Goal: Task Accomplishment & Management: Use online tool/utility

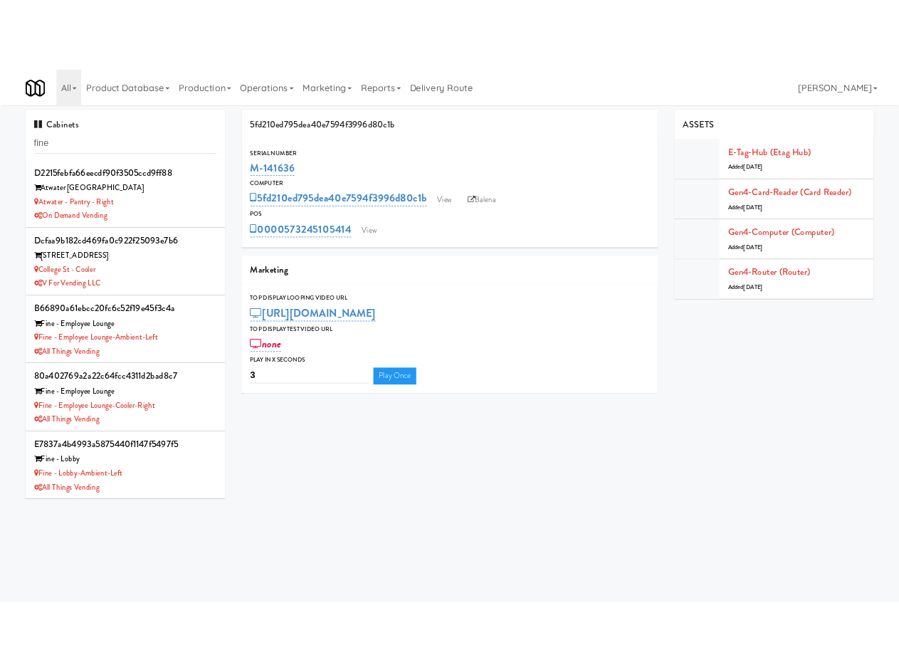
scroll to position [258, 0]
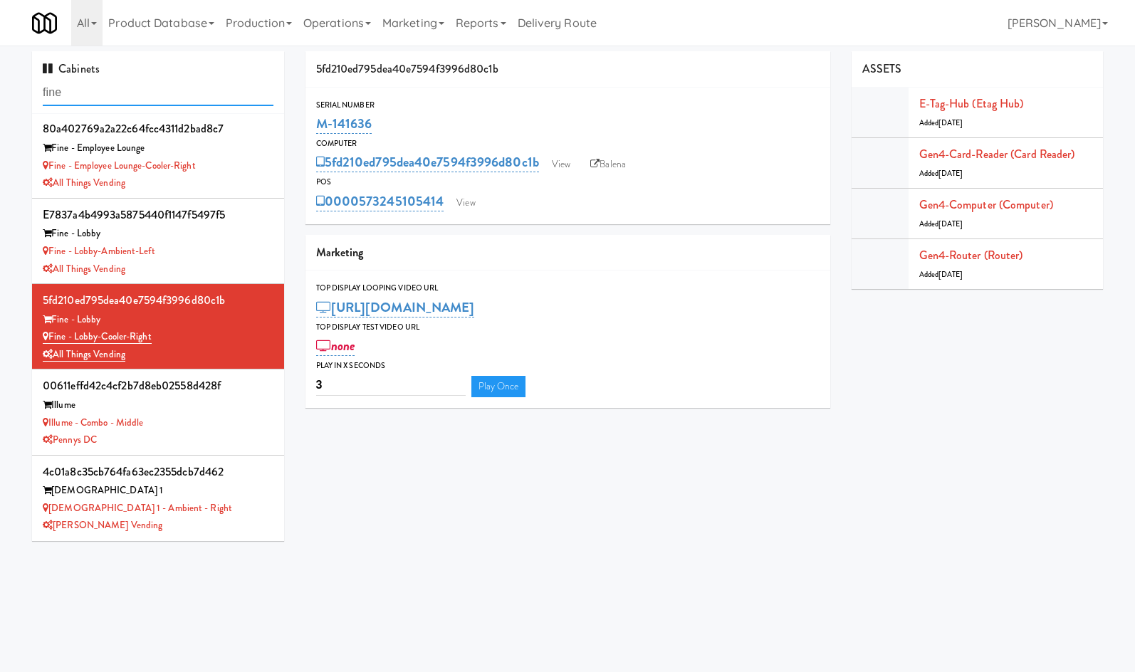
click at [100, 97] on input "fine" at bounding box center [158, 93] width 231 height 26
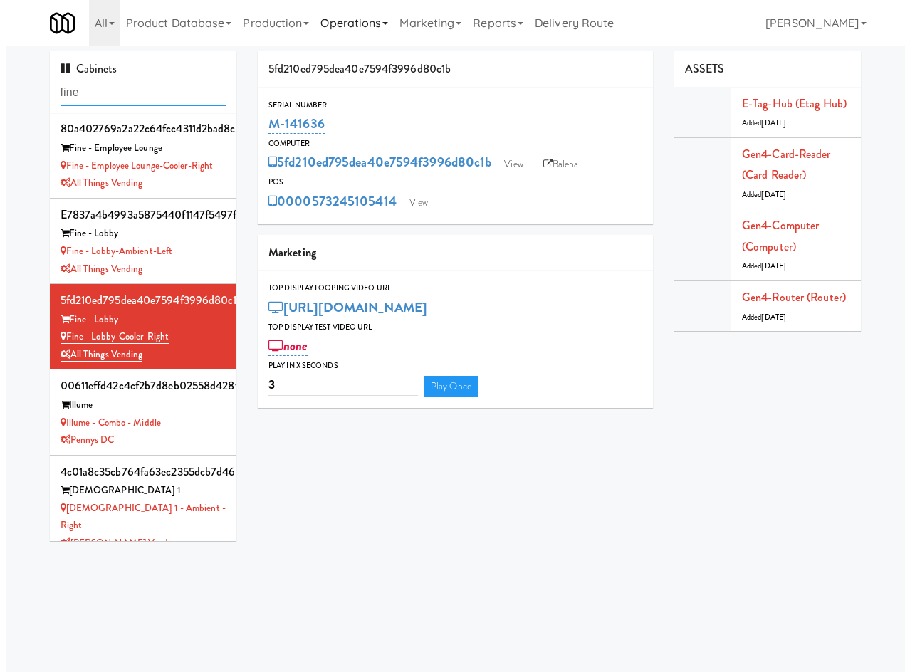
scroll to position [286, 0]
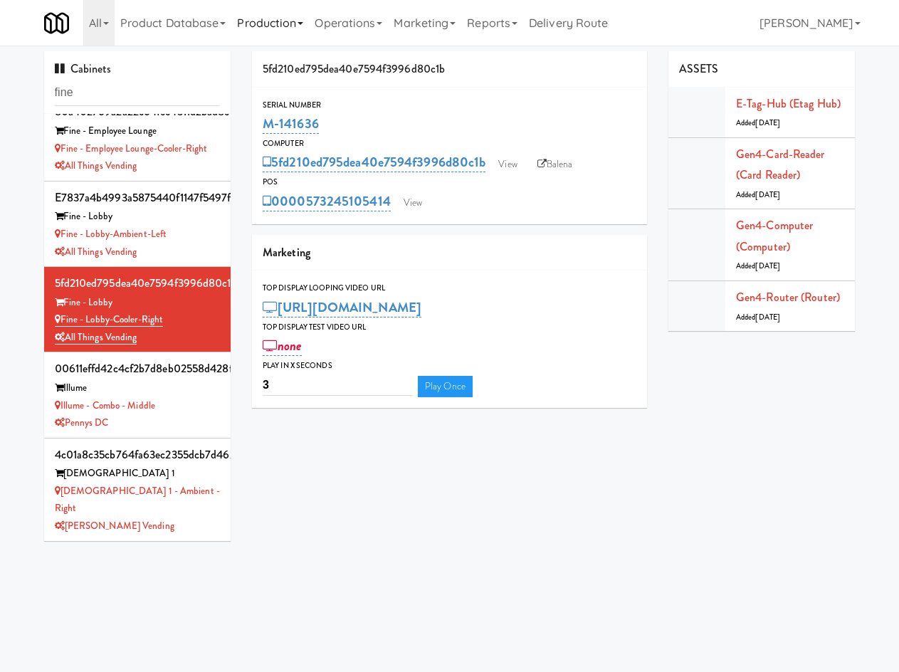
click at [258, 35] on link "Production" at bounding box center [270, 23] width 78 height 46
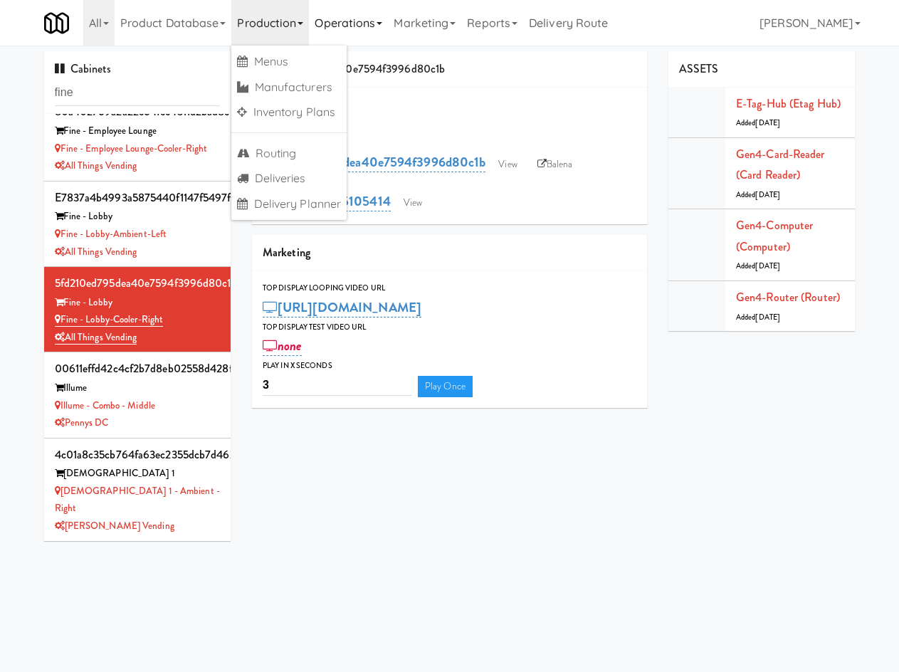
click at [323, 13] on link "Operations" at bounding box center [348, 23] width 79 height 46
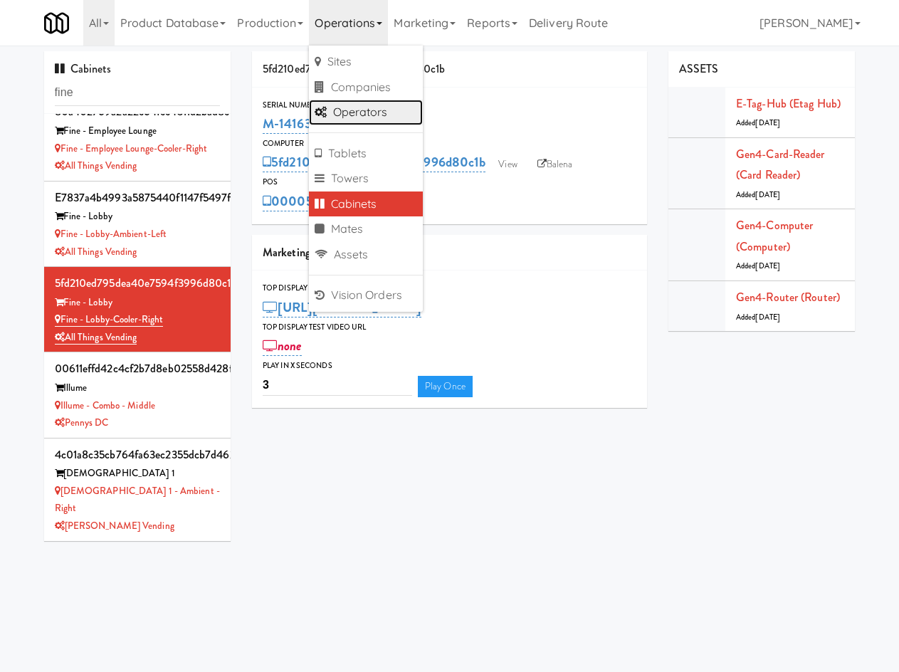
click at [398, 112] on link "Operators" at bounding box center [366, 113] width 114 height 26
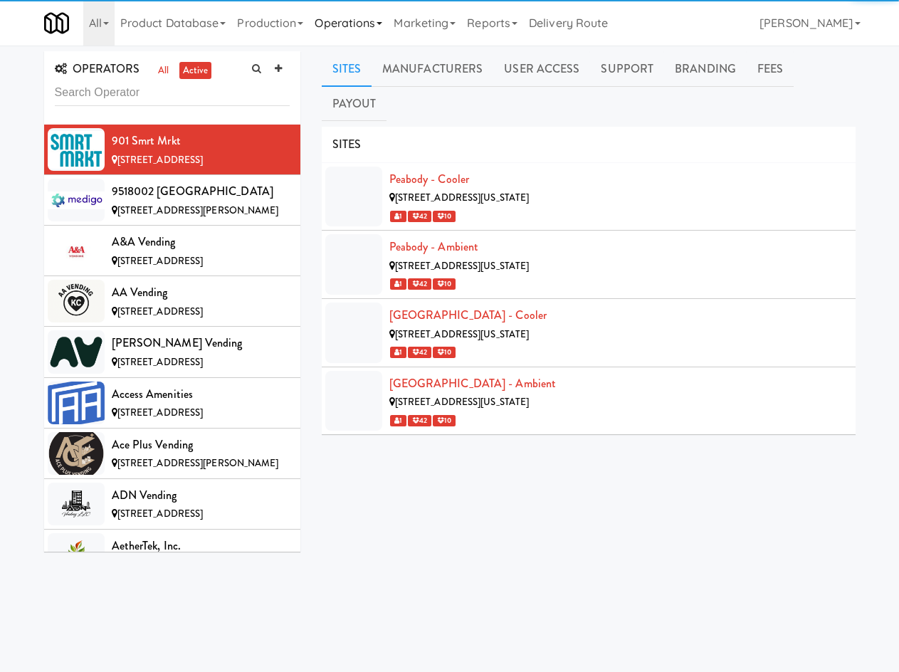
click at [340, 28] on link "Operations" at bounding box center [348, 23] width 79 height 46
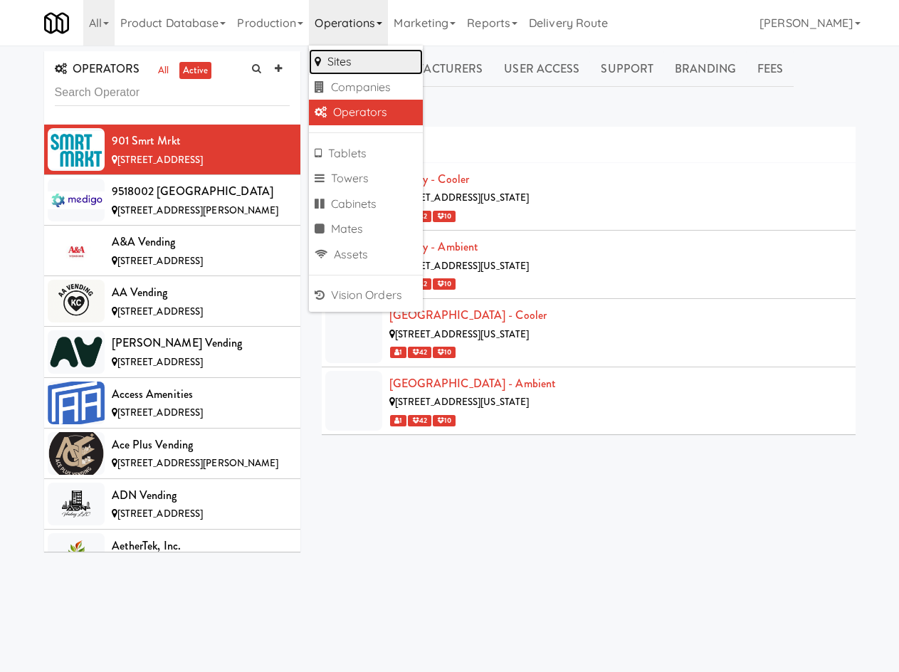
click at [350, 55] on link "Sites" at bounding box center [366, 62] width 114 height 26
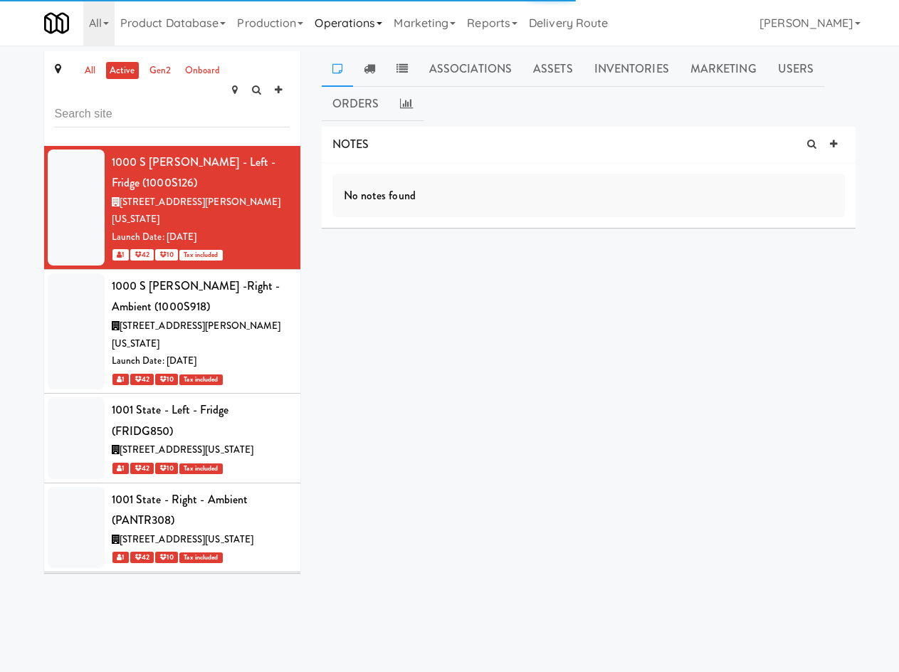
click at [335, 28] on link "Operations" at bounding box center [348, 23] width 79 height 46
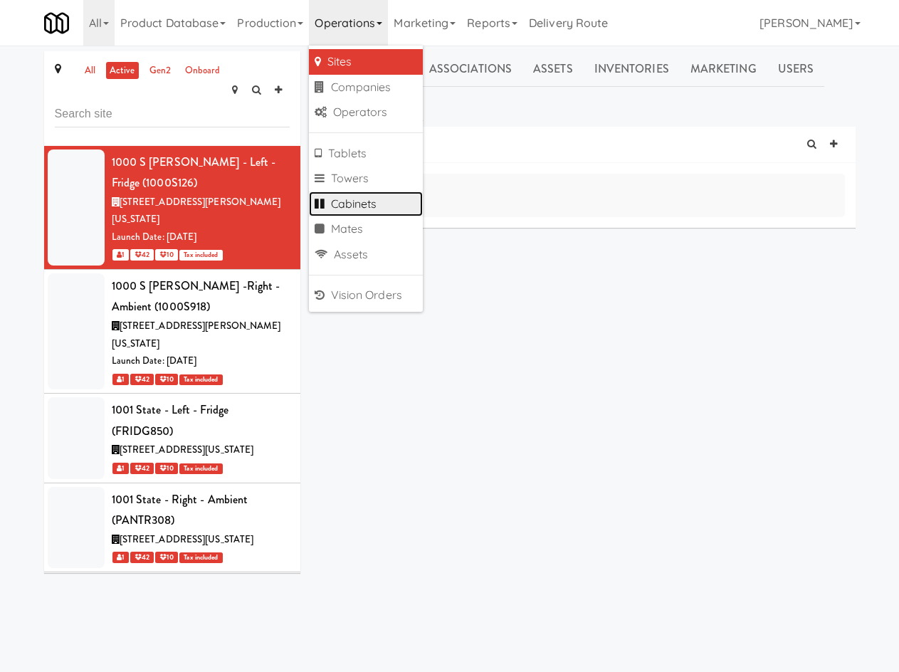
click at [370, 200] on link "Cabinets" at bounding box center [366, 205] width 114 height 26
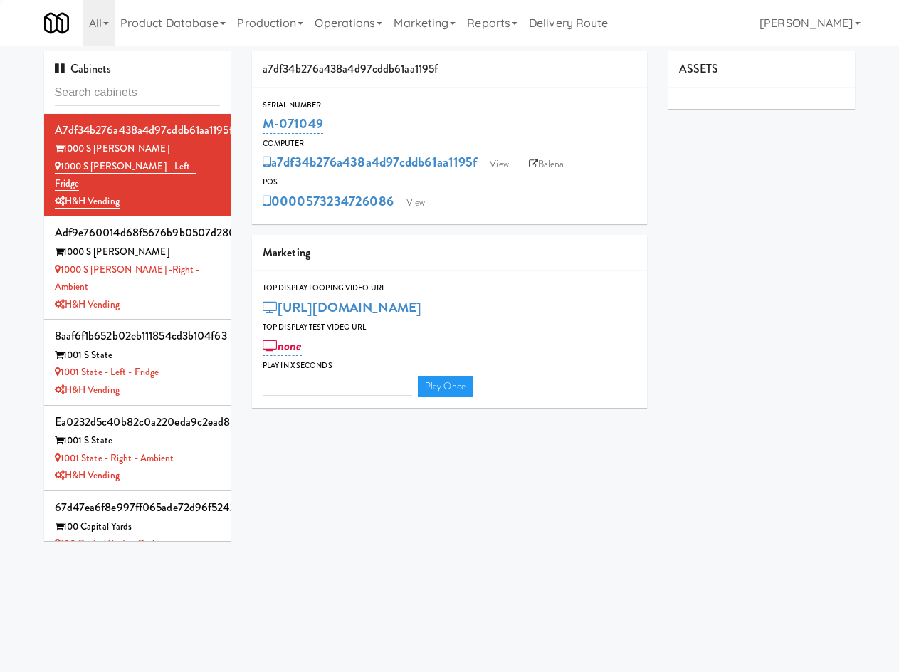
type input "3"
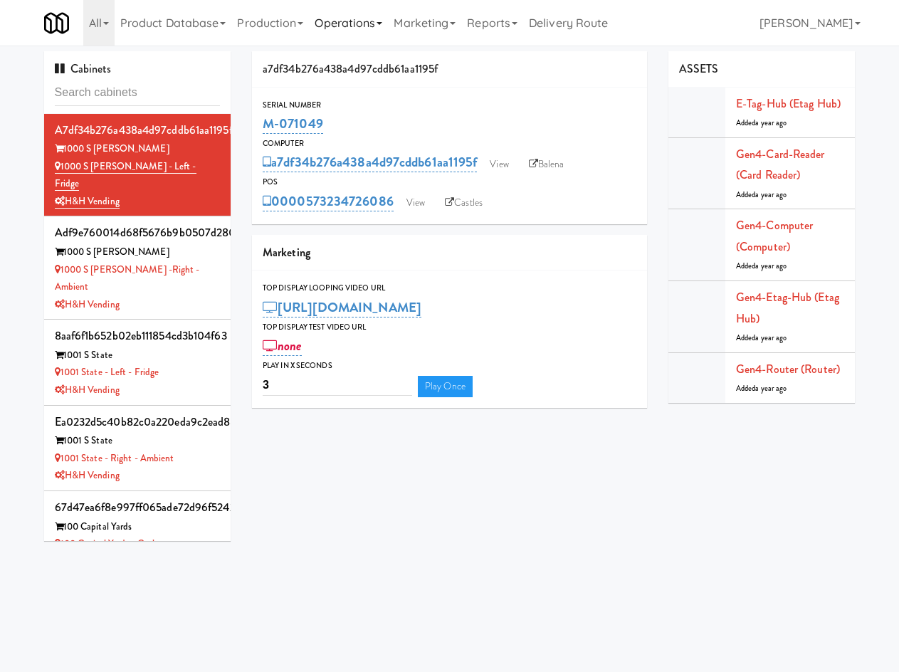
click at [323, 12] on link "Operations" at bounding box center [348, 23] width 79 height 46
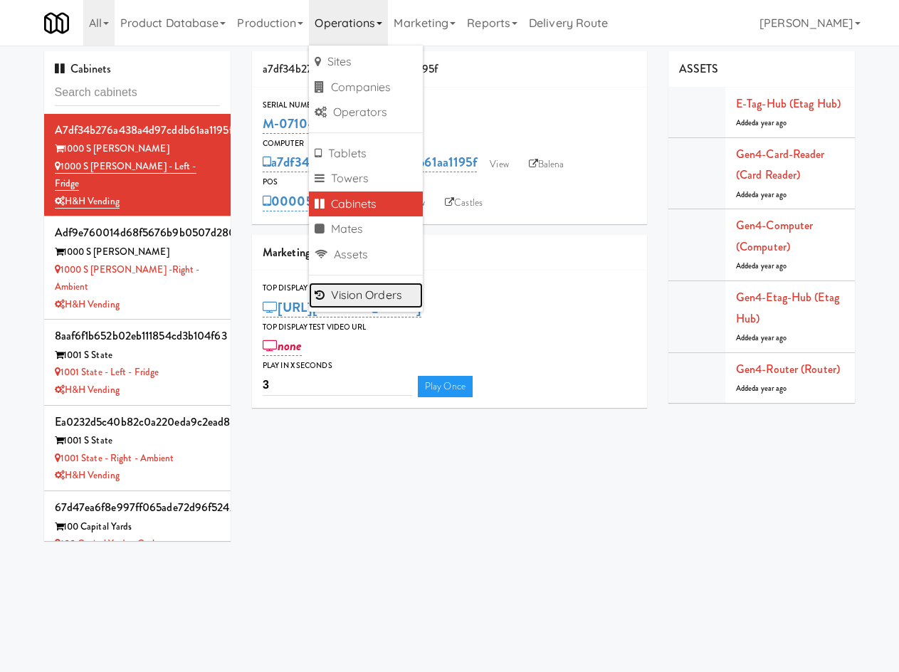
click at [378, 300] on link "Vision Orders" at bounding box center [366, 296] width 114 height 26
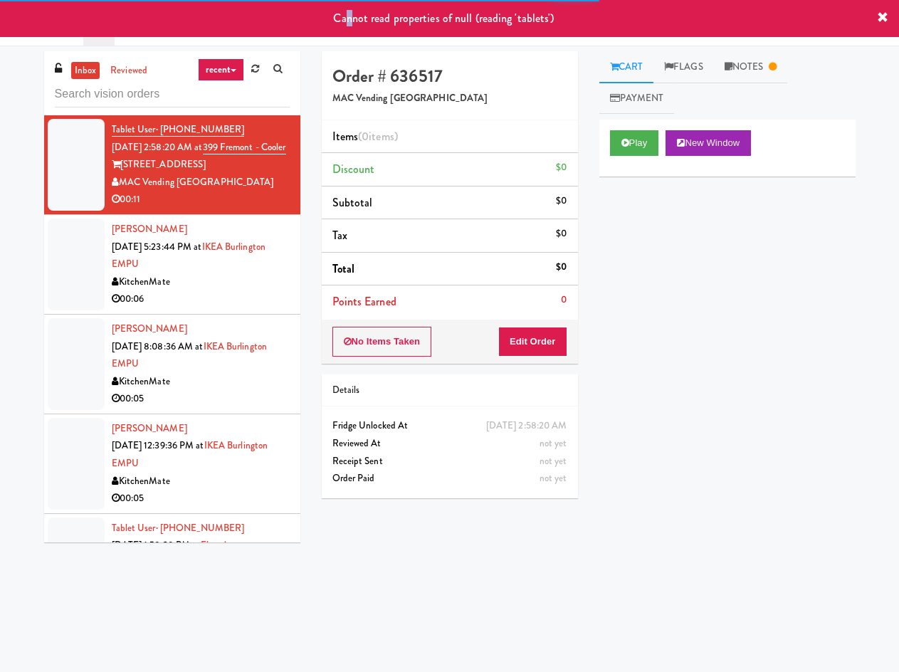
click at [351, 19] on span "Cannot read properties of null (reading 'tablets')" at bounding box center [443, 18] width 221 height 16
click at [327, 41] on link "Operations" at bounding box center [348, 23] width 79 height 46
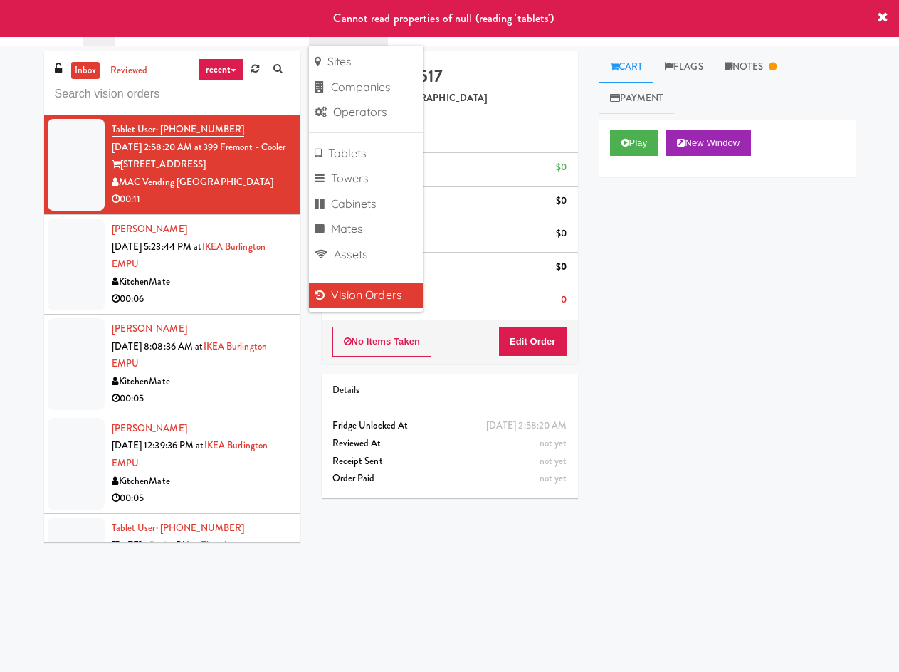
click at [297, 38] on link "Production" at bounding box center [270, 23] width 78 height 46
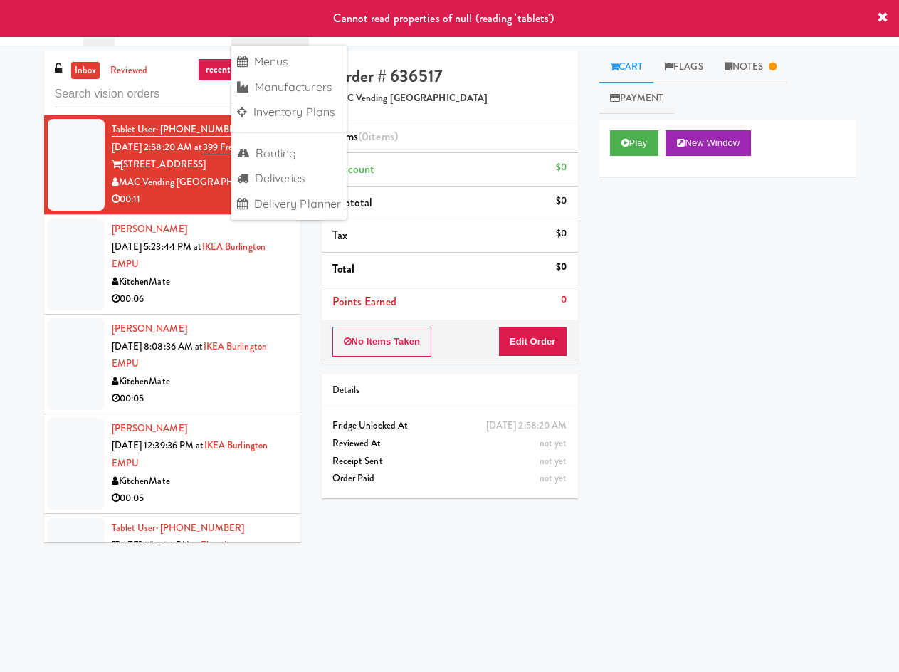
click at [394, 36] on div "Cannot read properties of null (reading 'tablets')" at bounding box center [449, 18] width 899 height 37
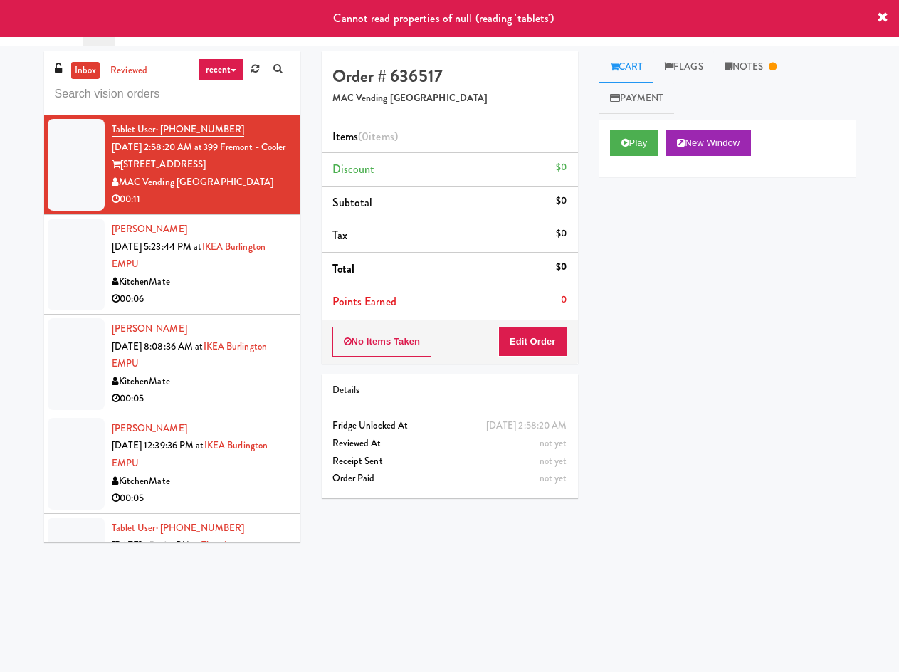
click at [404, 46] on div "inbox reviewed recent all unclear take inventory issue suspicious failed recent…" at bounding box center [449, 350] width 899 height 608
click at [406, 43] on link "Marketing" at bounding box center [424, 23] width 73 height 46
click at [368, 48] on div "inbox reviewed recent all unclear take inventory issue suspicious failed recent…" at bounding box center [449, 350] width 899 height 608
click at [367, 43] on link "Operations" at bounding box center [348, 23] width 79 height 46
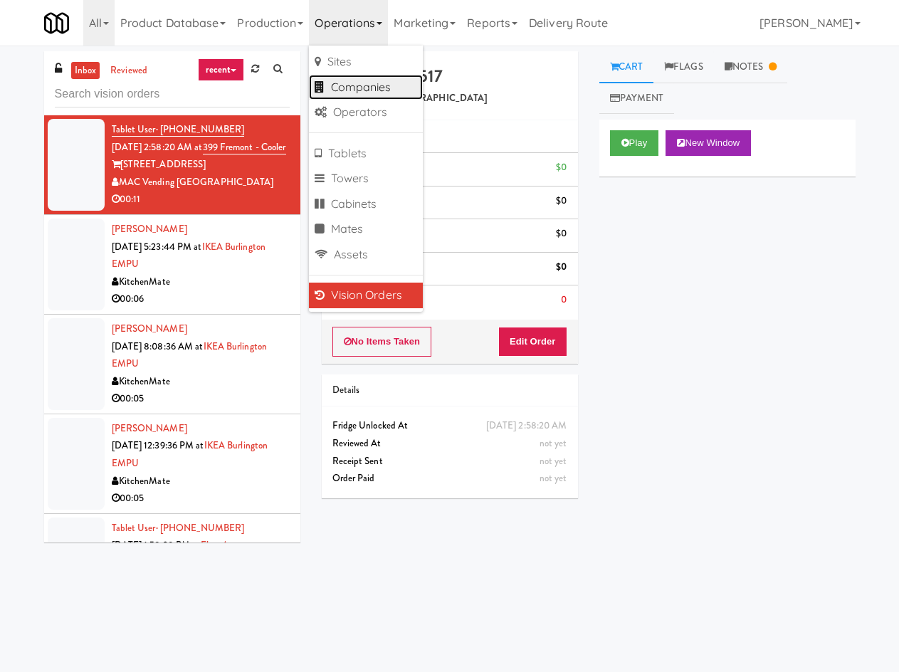
click at [383, 90] on link "Companies" at bounding box center [366, 88] width 114 height 26
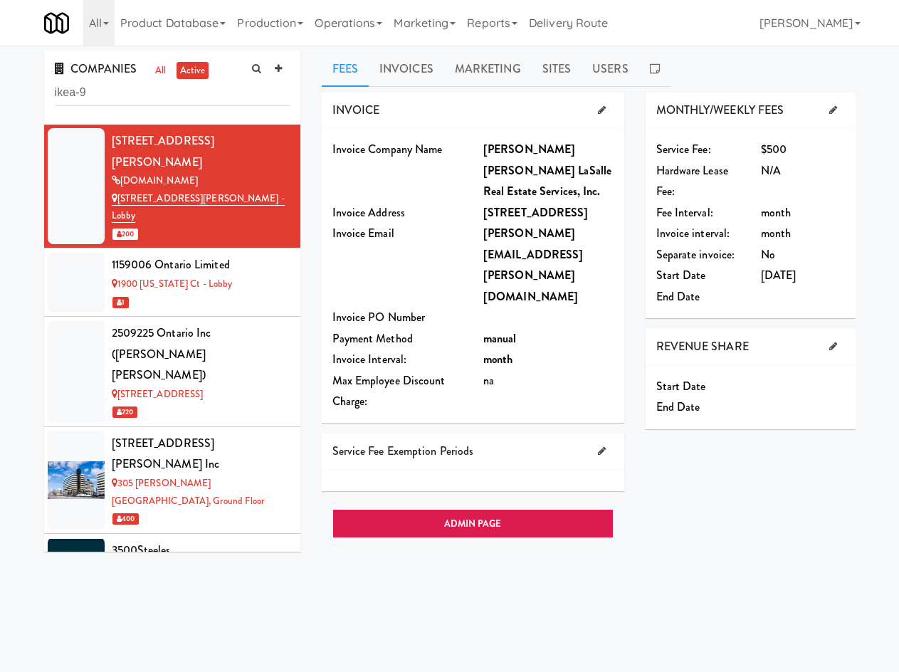
type input "ikea-9"
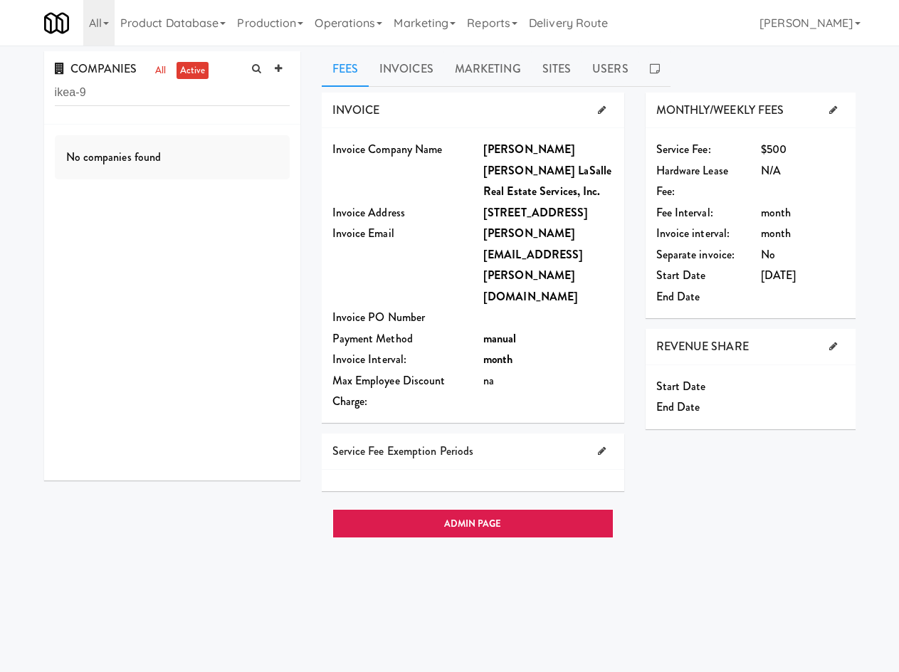
click at [172, 90] on input "ikea-9" at bounding box center [172, 93] width 235 height 26
type input "ikea s"
click at [162, 187] on li "IKEA [GEOGRAPHIC_DATA] [GEOGRAPHIC_DATA] 85" at bounding box center [172, 159] width 256 height 68
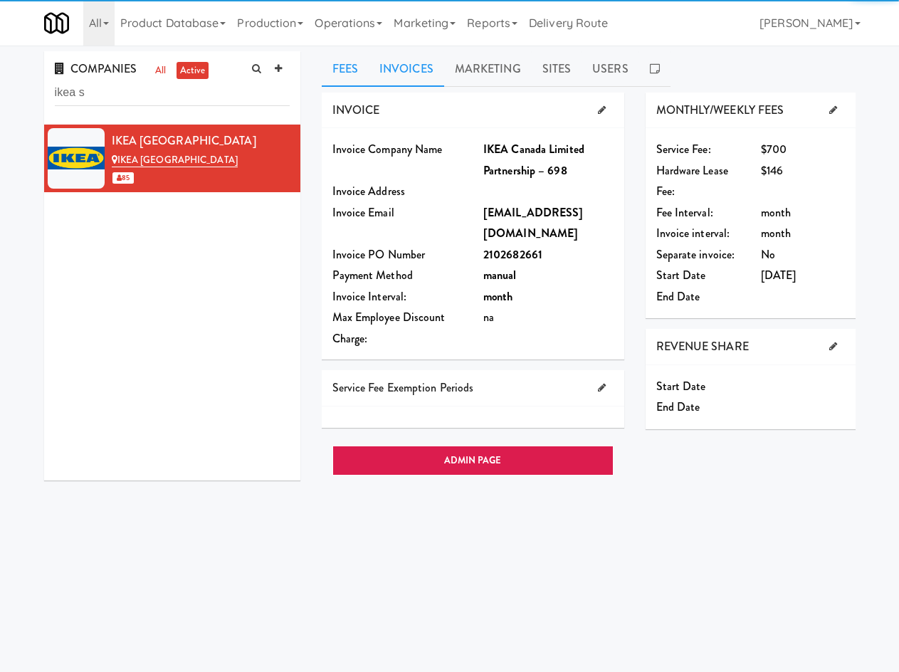
click at [389, 68] on link "Invoices" at bounding box center [406, 69] width 75 height 36
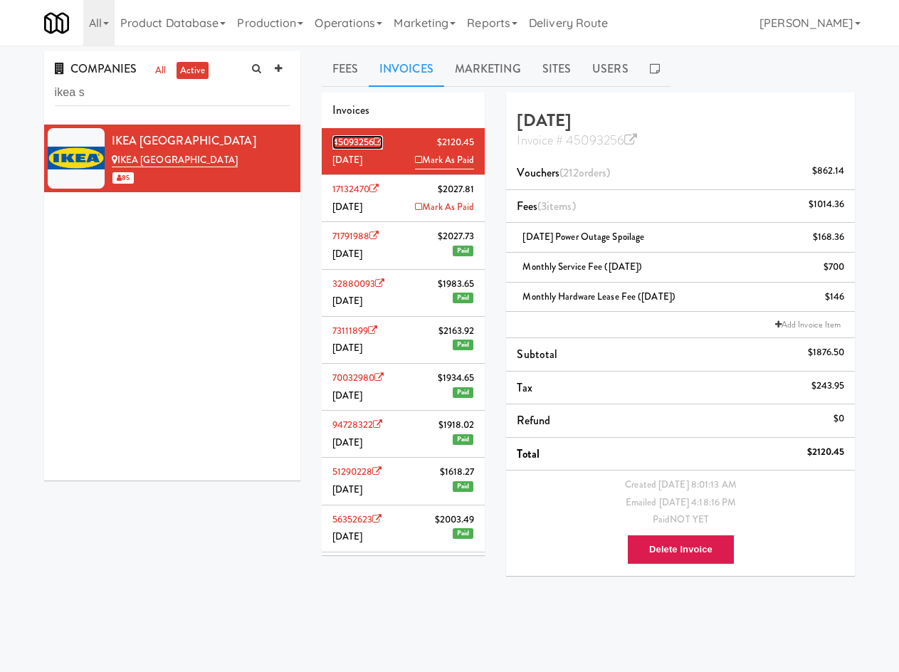
click at [368, 137] on link "45093256" at bounding box center [358, 142] width 51 height 14
drag, startPoint x: 367, startPoint y: 22, endPoint x: 380, endPoint y: 66, distance: 45.3
click at [367, 25] on link "Operations" at bounding box center [348, 23] width 79 height 46
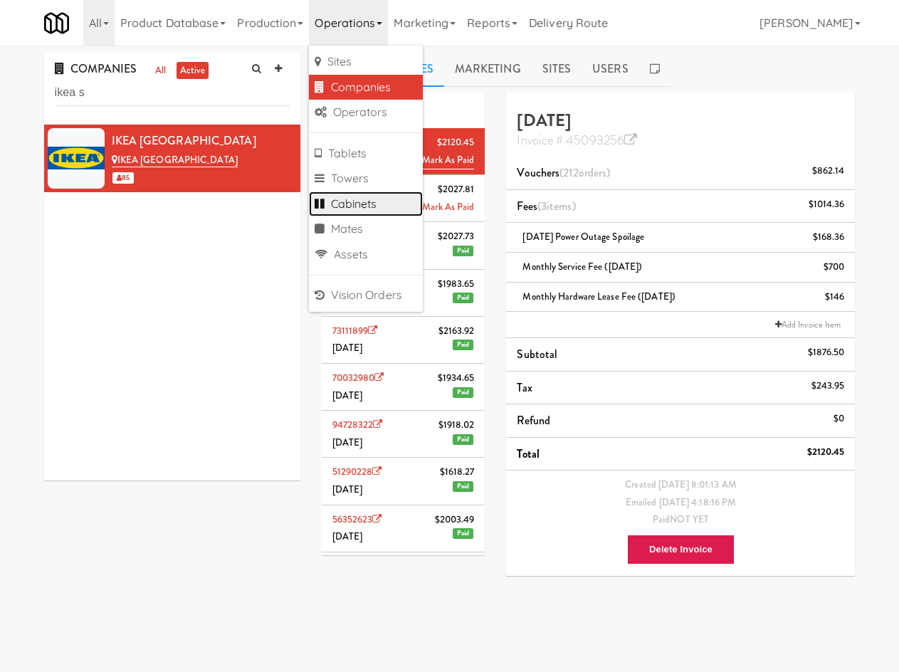
click at [390, 205] on link "Cabinets" at bounding box center [366, 205] width 114 height 26
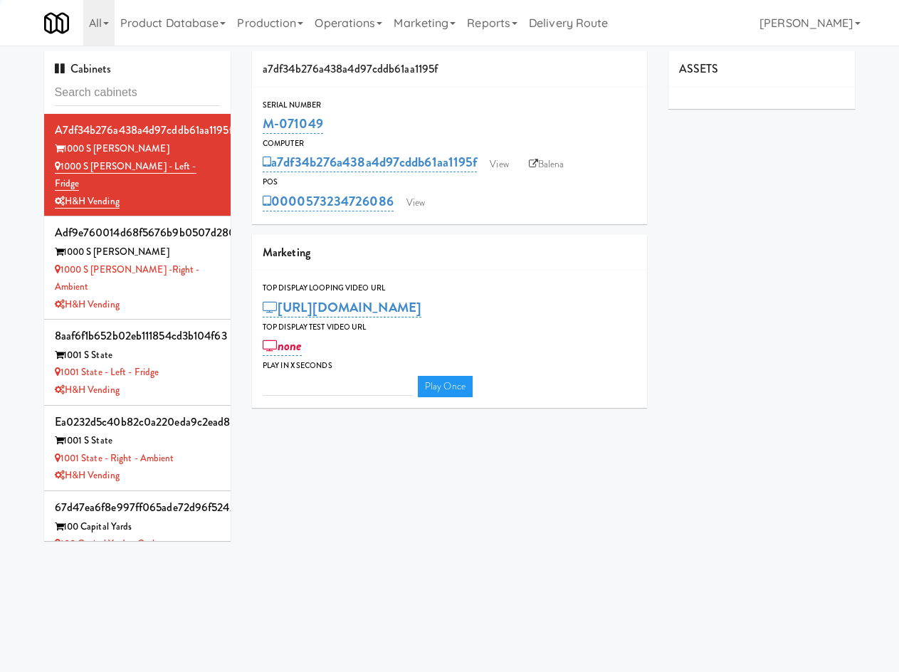
type input "3"
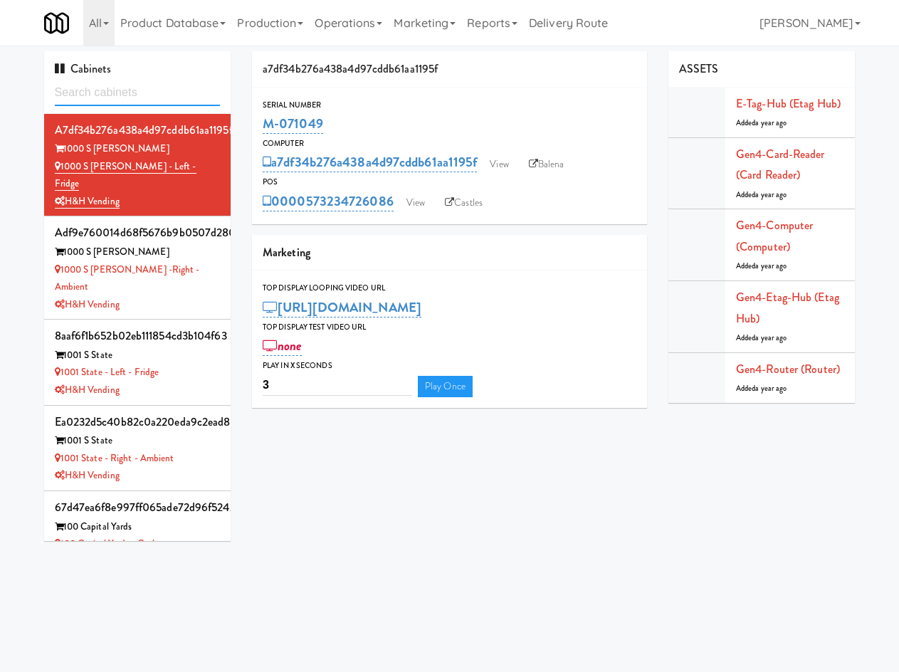
click at [178, 95] on input "text" at bounding box center [138, 93] width 166 height 26
paste input "M-143794"
type input "M-143794"
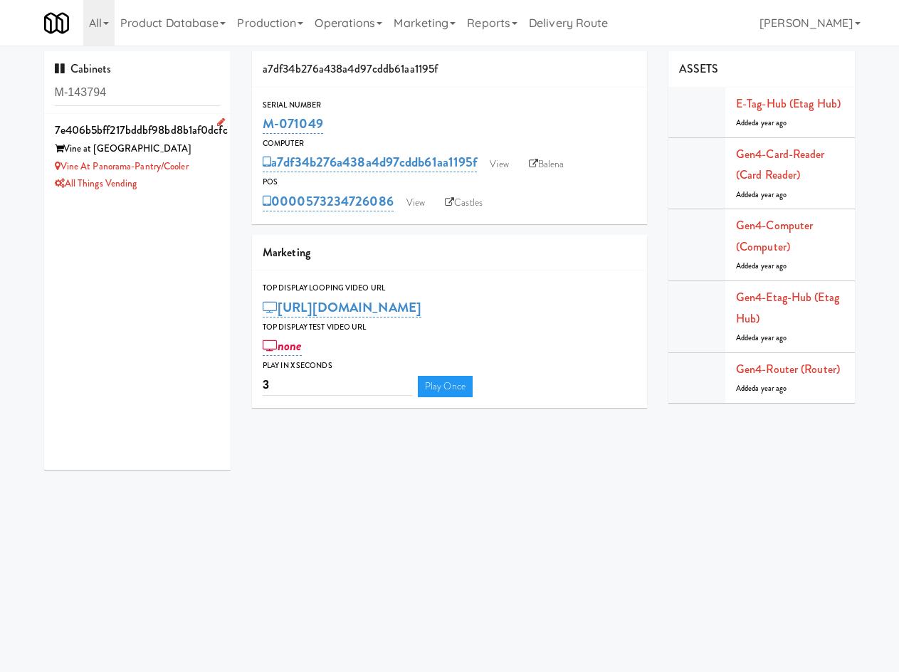
click at [177, 194] on li "7e406b5bff217bddbf98bd8b1af0dcfc Vine at Panorama Vine at [GEOGRAPHIC_DATA]/Coo…" at bounding box center [137, 156] width 187 height 85
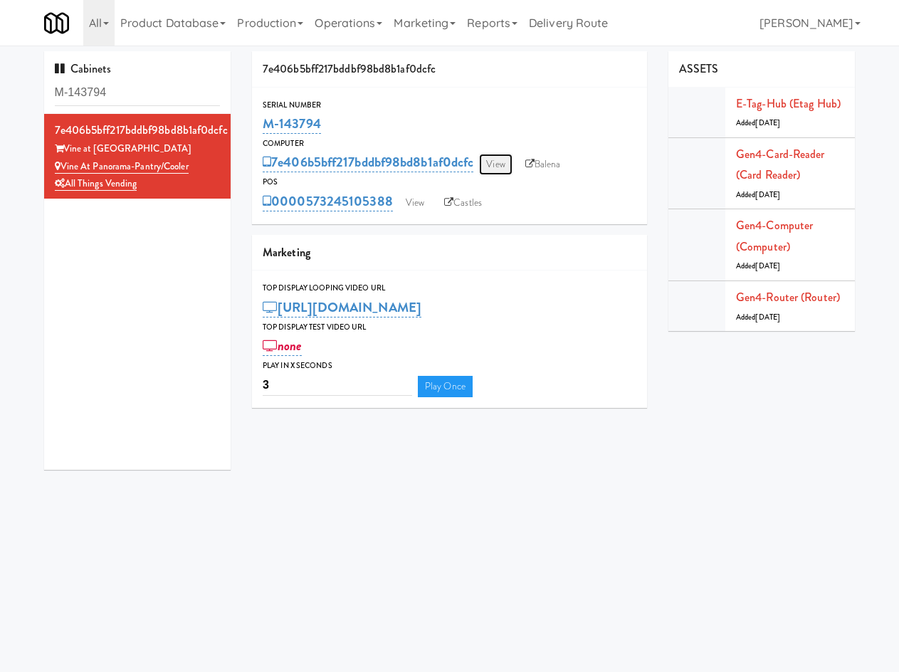
click at [508, 168] on link "View" at bounding box center [495, 164] width 33 height 21
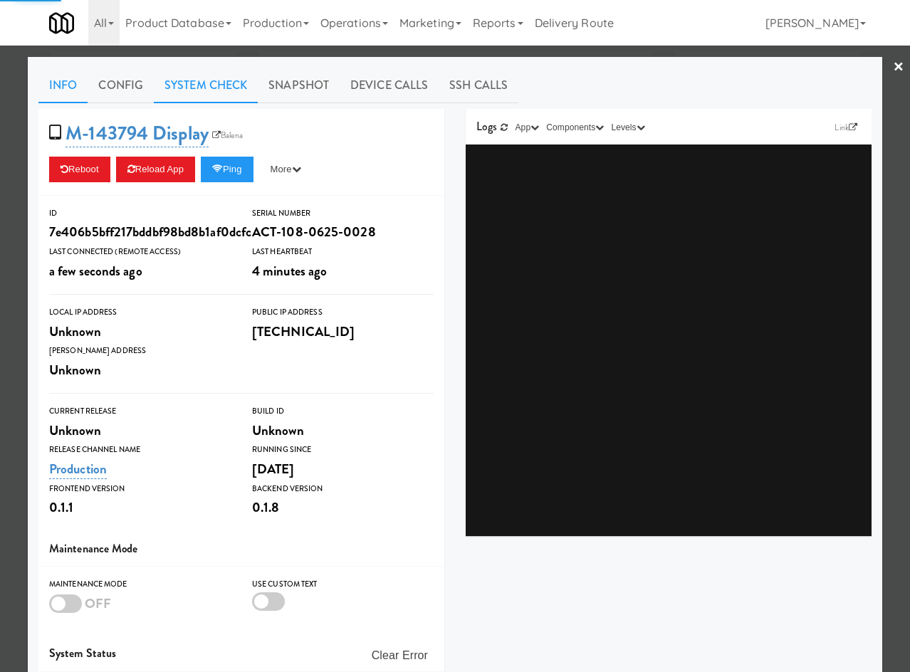
click at [189, 74] on link "System Check" at bounding box center [206, 86] width 104 height 36
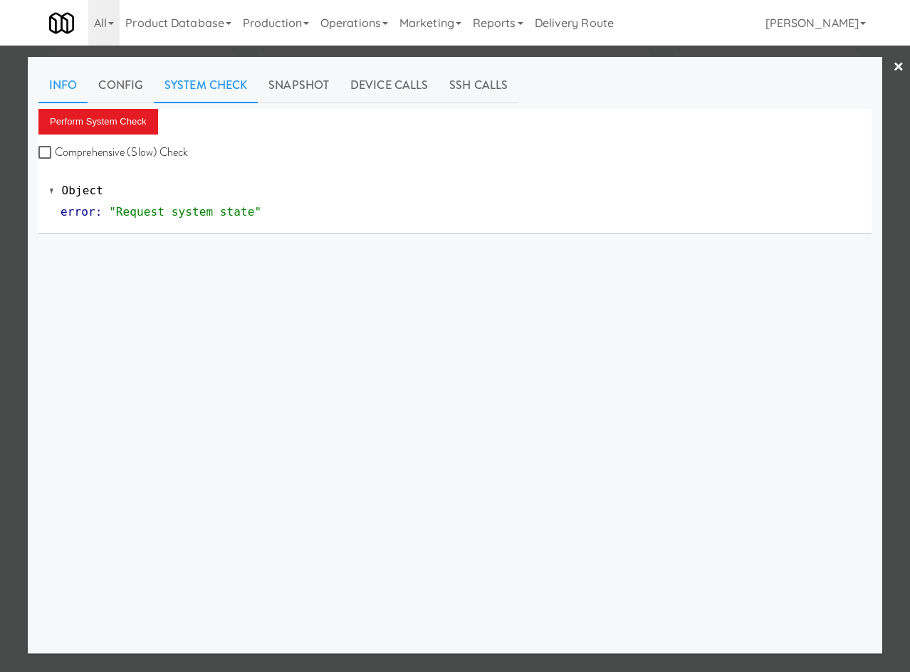
click at [60, 86] on link "Info" at bounding box center [62, 86] width 49 height 36
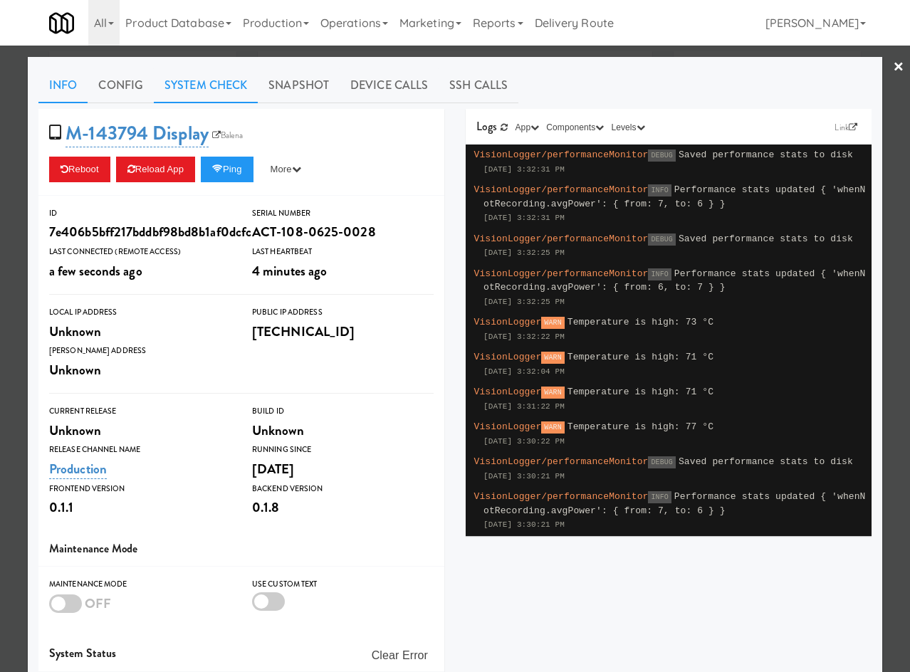
click at [204, 85] on link "System Check" at bounding box center [206, 86] width 104 height 36
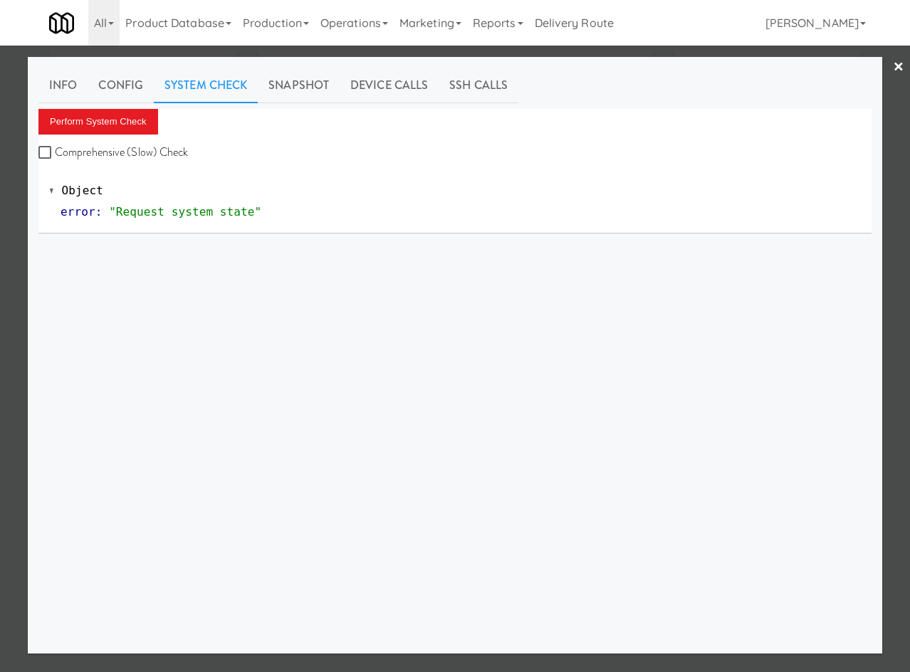
click at [88, 108] on div "Info Config System Check Snapshot Device Calls SSH Calls Perform System Check C…" at bounding box center [454, 355] width 833 height 575
click at [93, 118] on button "Perform System Check" at bounding box center [98, 122] width 120 height 26
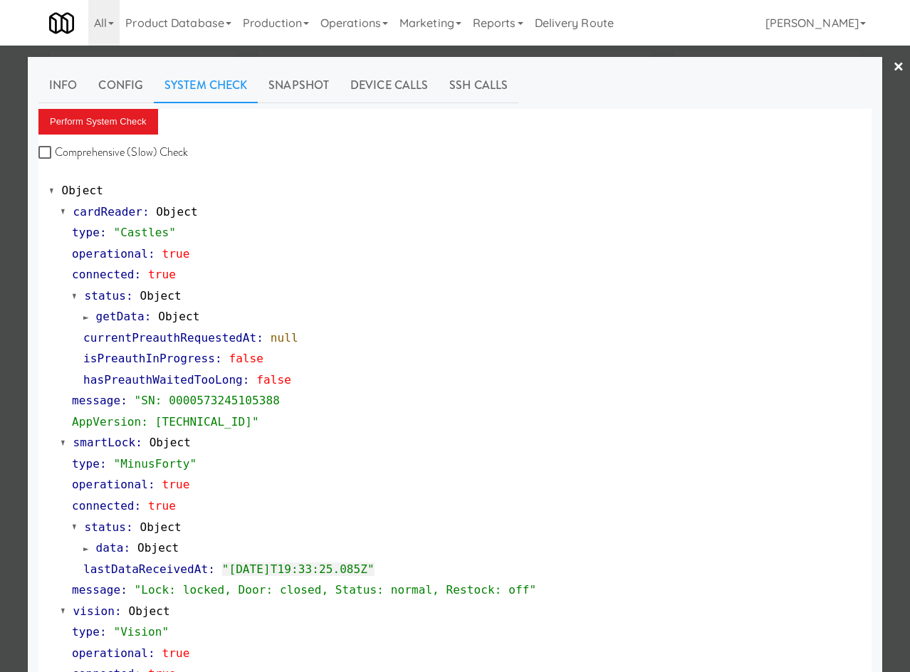
click at [895, 236] on div at bounding box center [455, 336] width 910 height 672
